Goal: Task Accomplishment & Management: Manage account settings

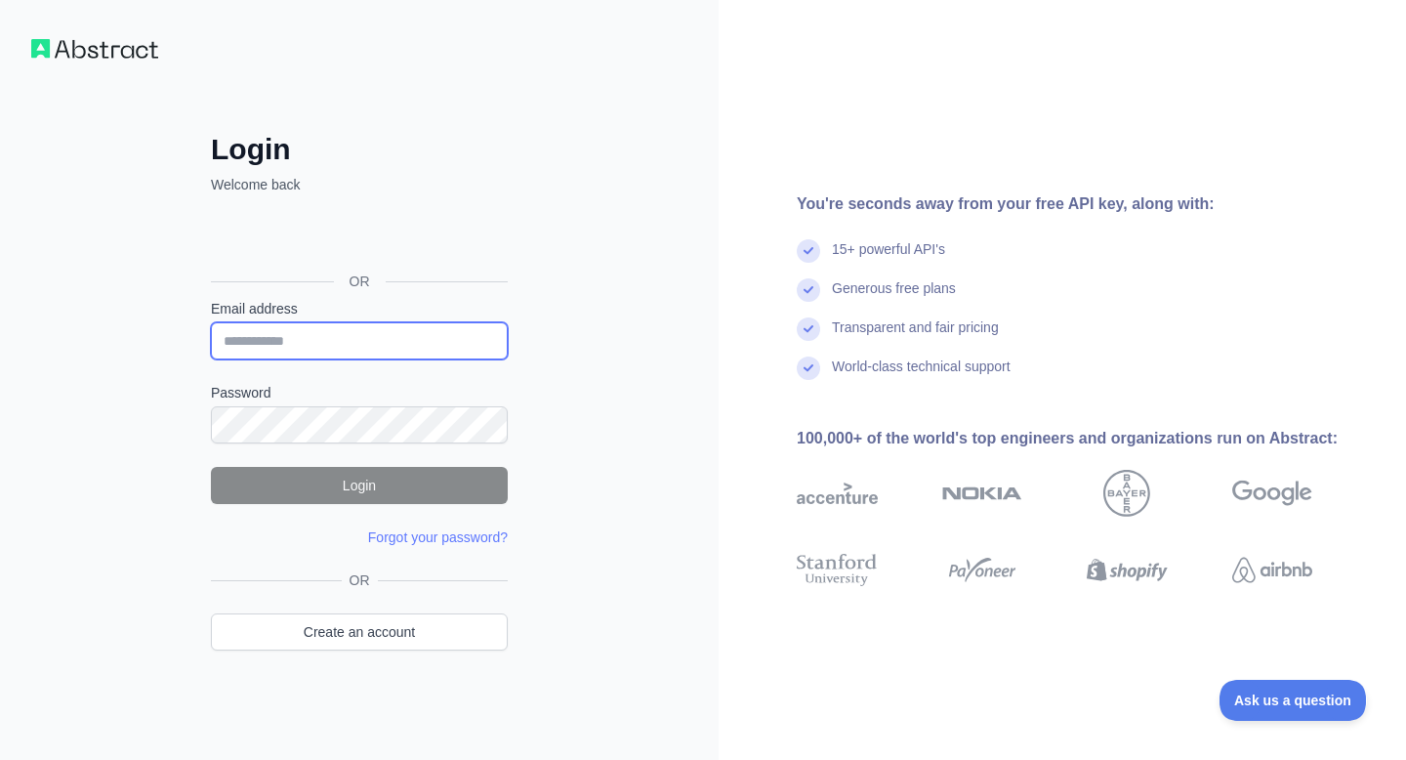
type input "**********"
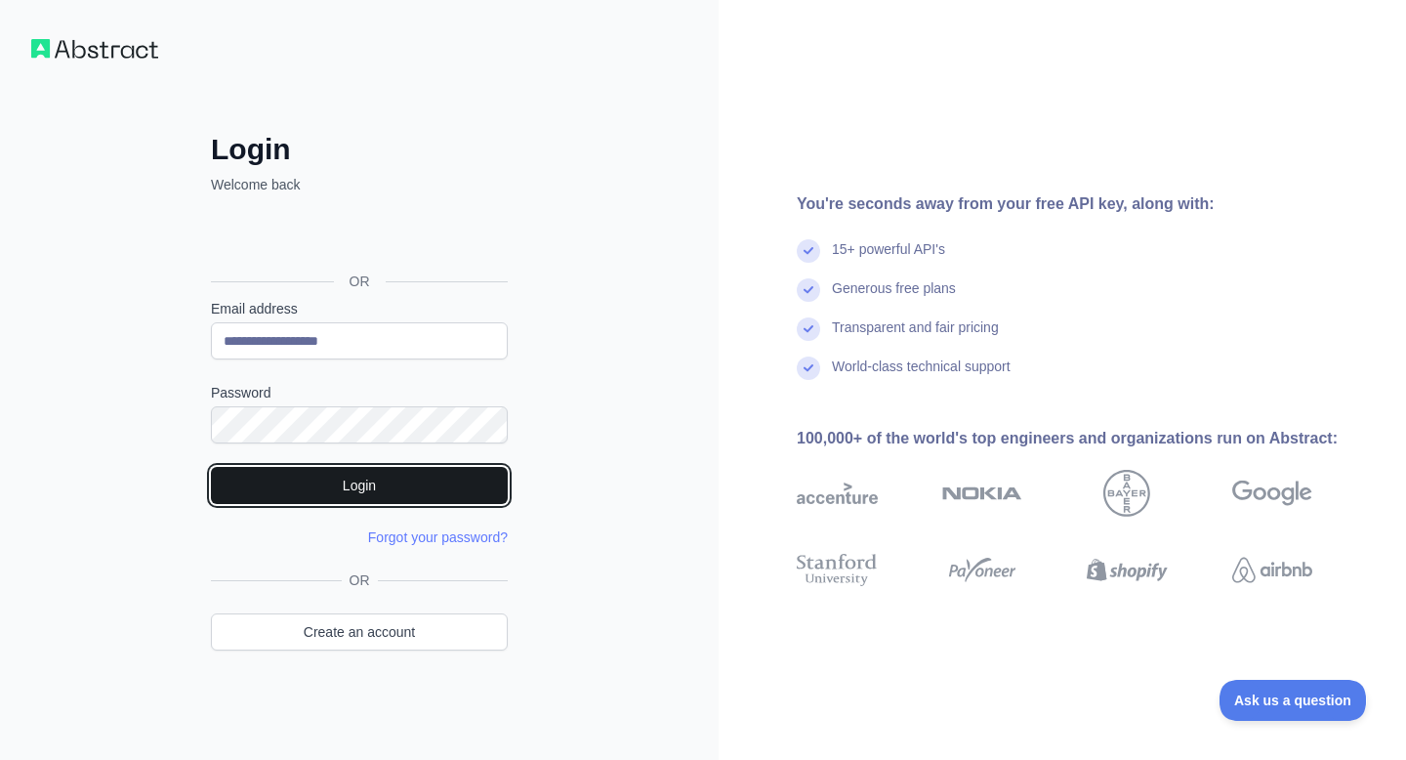
click at [309, 493] on button "Login" at bounding box center [359, 485] width 297 height 37
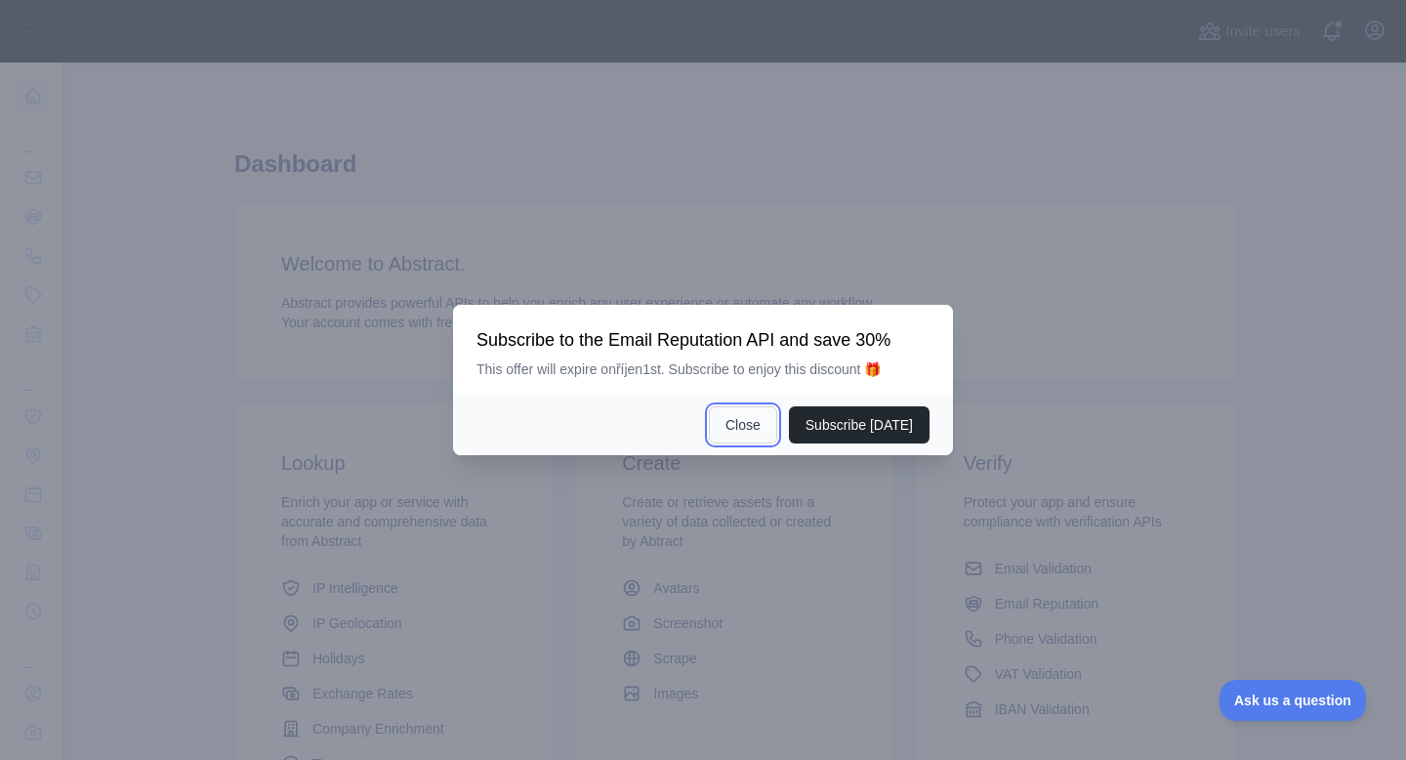
click at [741, 423] on button "Close" at bounding box center [743, 424] width 68 height 37
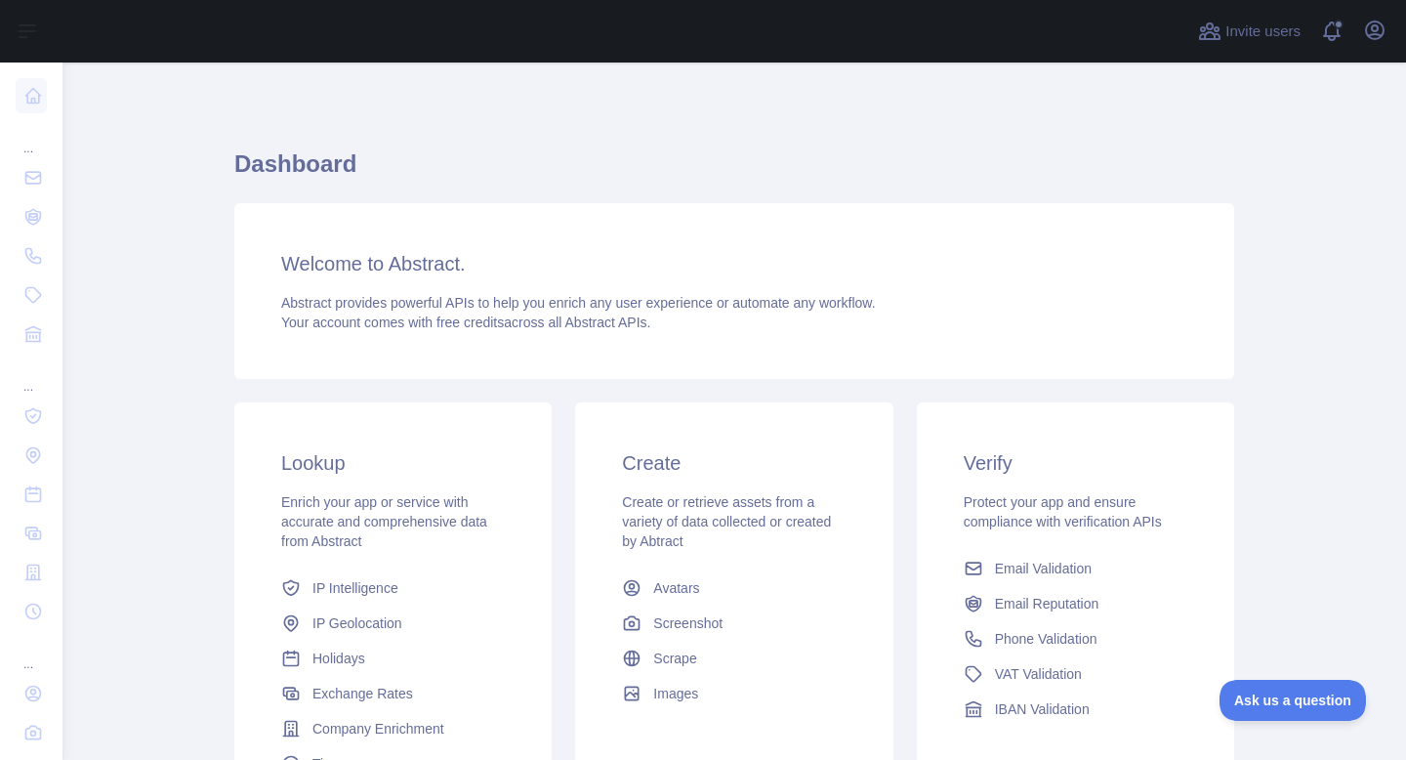
click at [727, 136] on div "Dashboard Welcome to Abstract. Abstract provides powerful APIs to help you enri…" at bounding box center [734, 482] width 1000 height 746
